Goal: Task Accomplishment & Management: Use online tool/utility

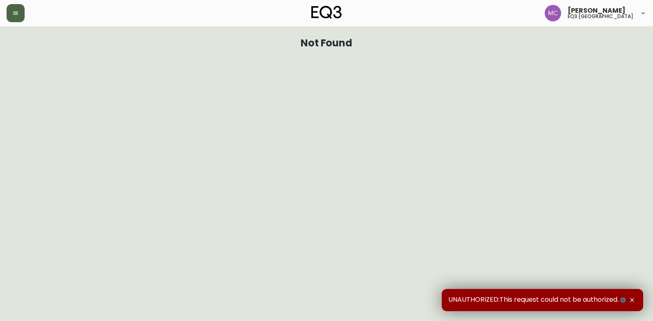
click at [21, 19] on button "button" at bounding box center [16, 13] width 18 height 18
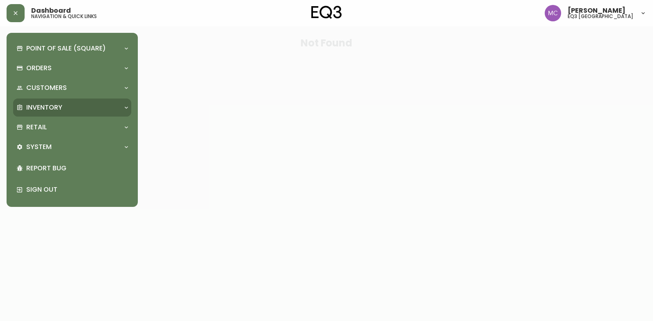
click at [48, 107] on p "Inventory" at bounding box center [44, 107] width 36 height 9
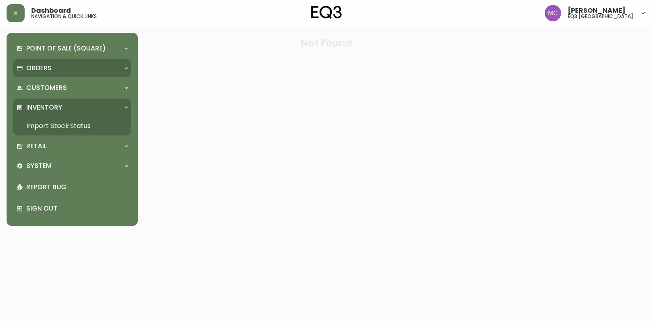
click at [50, 67] on p "Orders" at bounding box center [38, 68] width 25 height 9
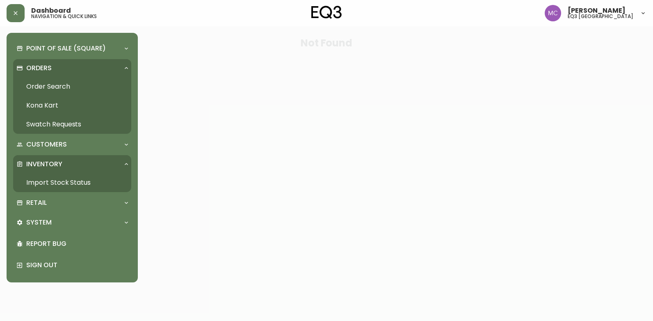
click at [54, 87] on link "Order Search" at bounding box center [72, 86] width 118 height 19
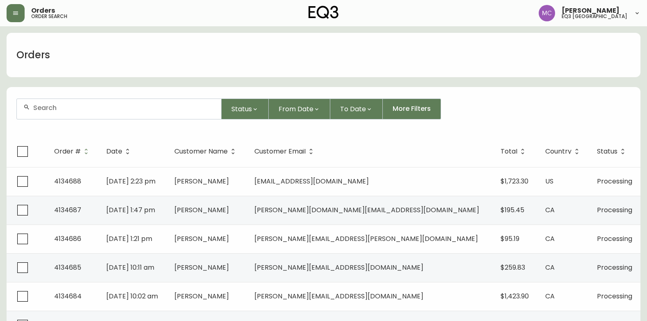
click at [84, 113] on div at bounding box center [119, 109] width 204 height 20
paste input "MOHASENI"
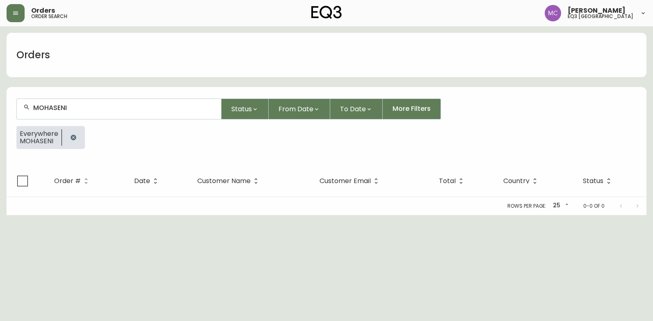
type input "MOHASENI"
click at [220, 201] on div "Rows per page: 25 25 0-0 of 0" at bounding box center [327, 206] width 640 height 18
drag, startPoint x: 219, startPoint y: 207, endPoint x: 556, endPoint y: 82, distance: 358.7
click at [221, 207] on div "Rows per page: 25 25 0-0 of 0" at bounding box center [327, 206] width 640 height 18
